Goal: Information Seeking & Learning: Learn about a topic

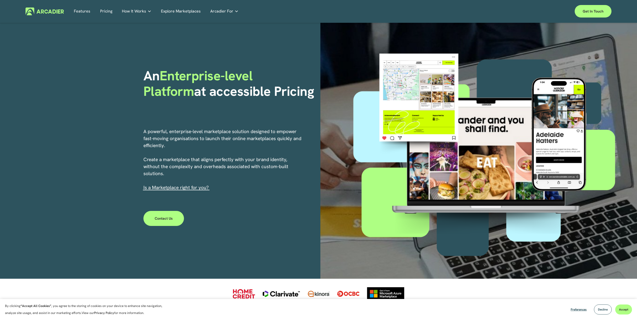
click at [172, 11] on link "Explore Marketplaces" at bounding box center [181, 12] width 40 height 8
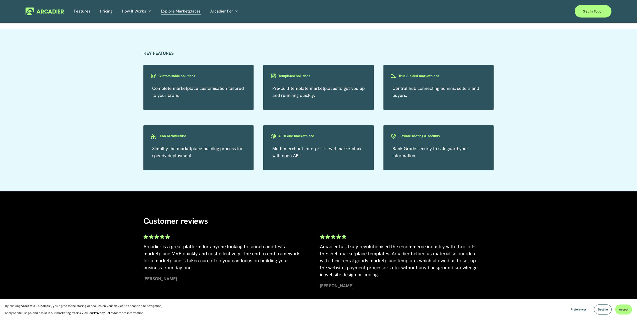
scroll to position [926, 0]
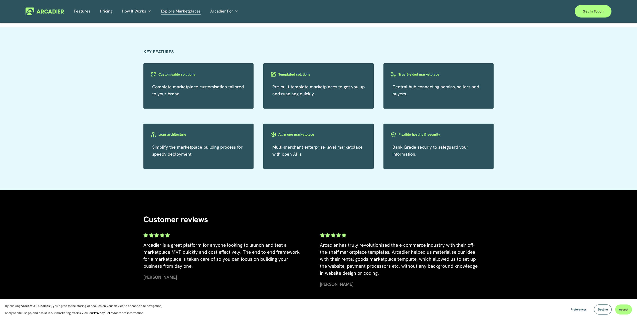
click at [77, 12] on link "Features" at bounding box center [82, 12] width 17 height 8
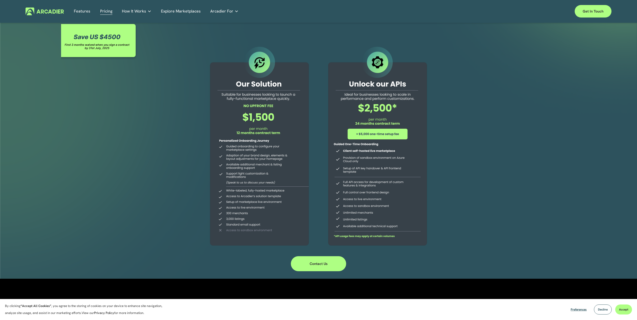
drag, startPoint x: 244, startPoint y: 117, endPoint x: 292, endPoint y: 128, distance: 49.7
click at [291, 127] on div at bounding box center [259, 146] width 114 height 203
click at [292, 128] on div at bounding box center [259, 146] width 114 height 203
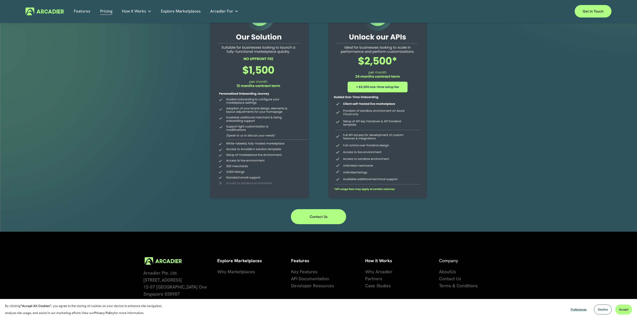
scroll to position [75, 0]
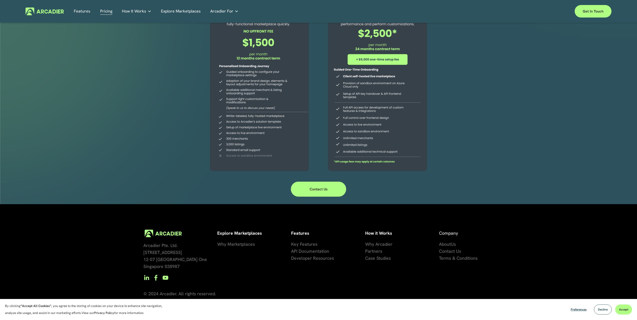
click at [82, 11] on link "Features" at bounding box center [82, 12] width 17 height 8
